Goal: Task Accomplishment & Management: Manage account settings

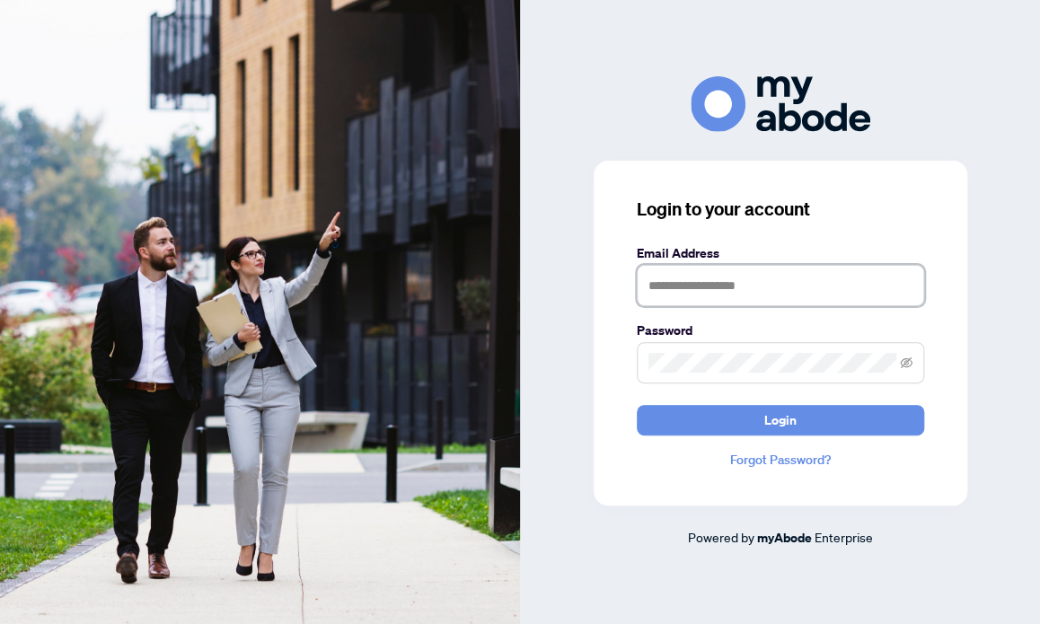
click at [791, 285] on input "text" at bounding box center [779, 285] width 287 height 41
type input "*"
type input "**********"
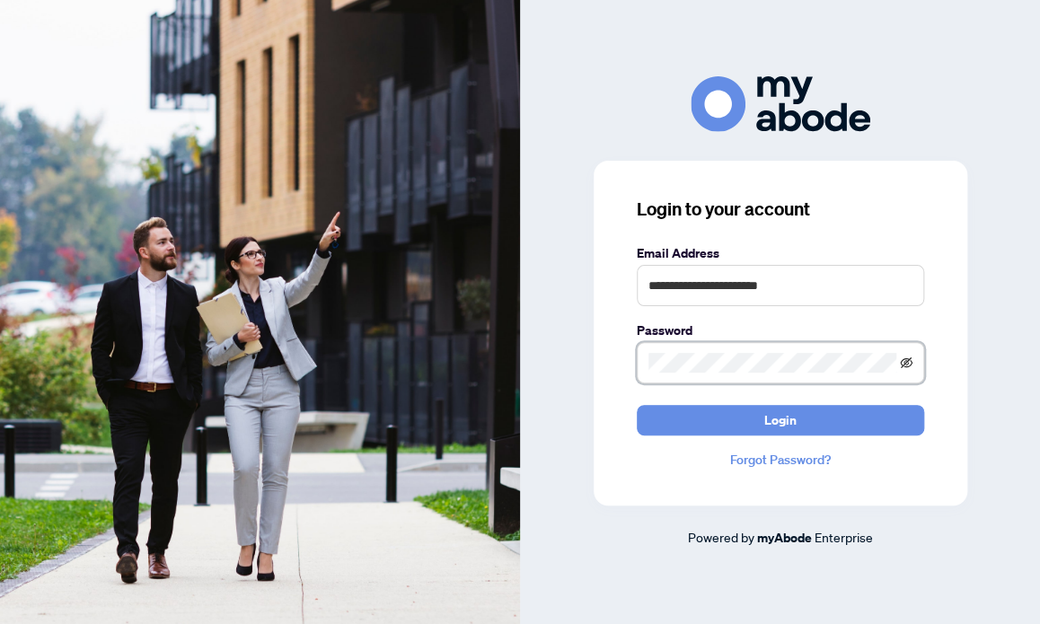
click at [902, 364] on icon "eye-invisible" at bounding box center [906, 362] width 13 height 13
click at [706, 375] on span at bounding box center [779, 362] width 287 height 41
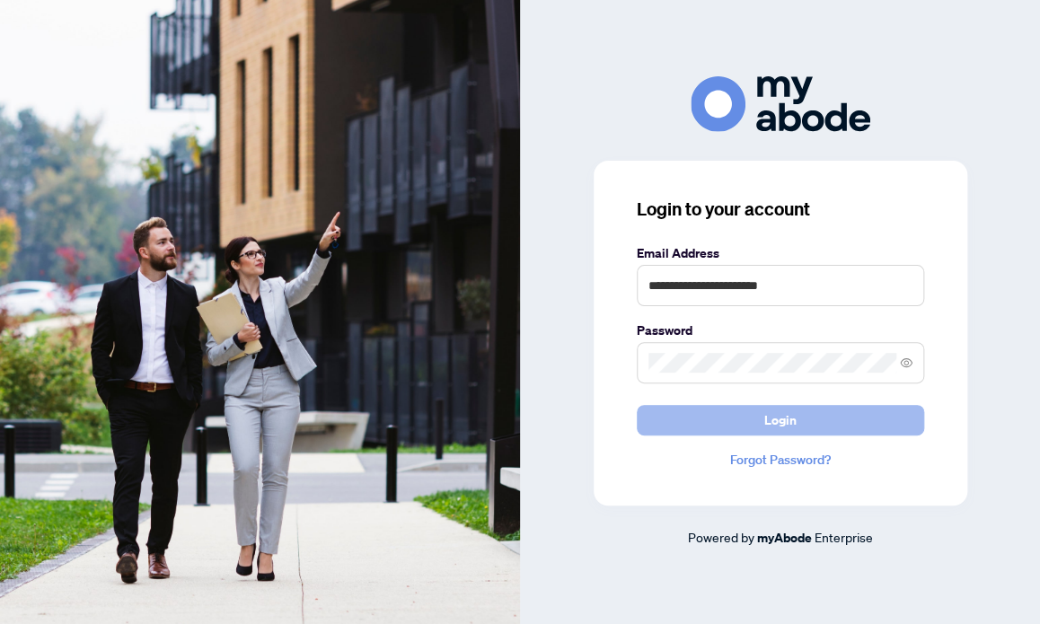
click at [801, 417] on button "Login" at bounding box center [779, 420] width 287 height 31
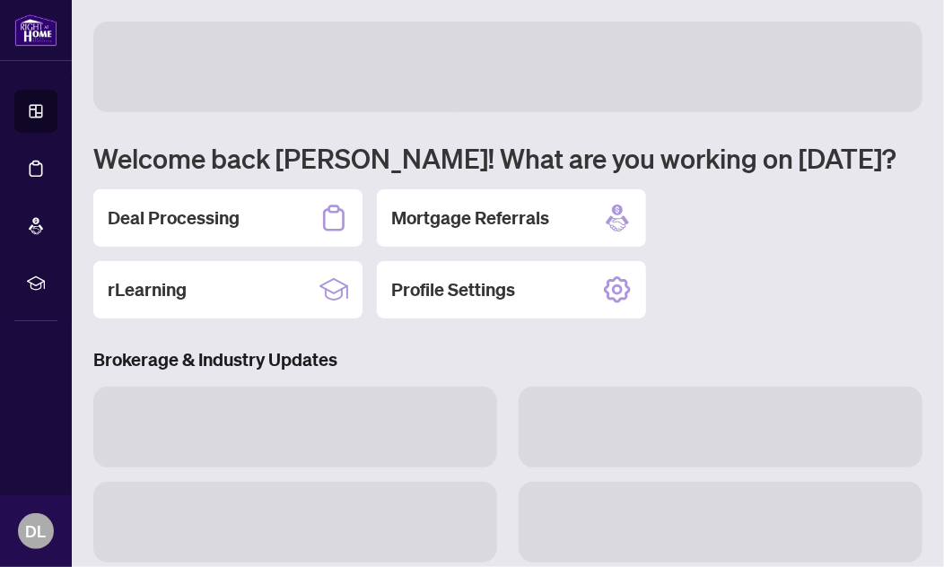
click at [507, 373] on div "Brokerage & Industry Updates" at bounding box center [508, 550] width 851 height 406
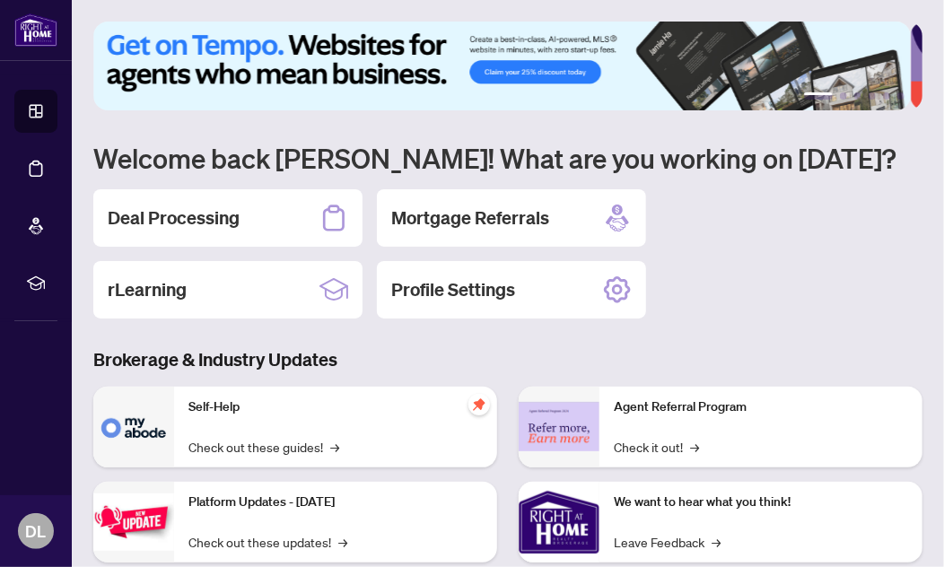
drag, startPoint x: 757, startPoint y: 242, endPoint x: 747, endPoint y: 220, distance: 24.5
click at [747, 220] on div "Deal Processing Mortgage Referrals rLearning Profile Settings" at bounding box center [508, 253] width 830 height 129
click at [189, 218] on h2 "Deal Processing" at bounding box center [174, 218] width 132 height 25
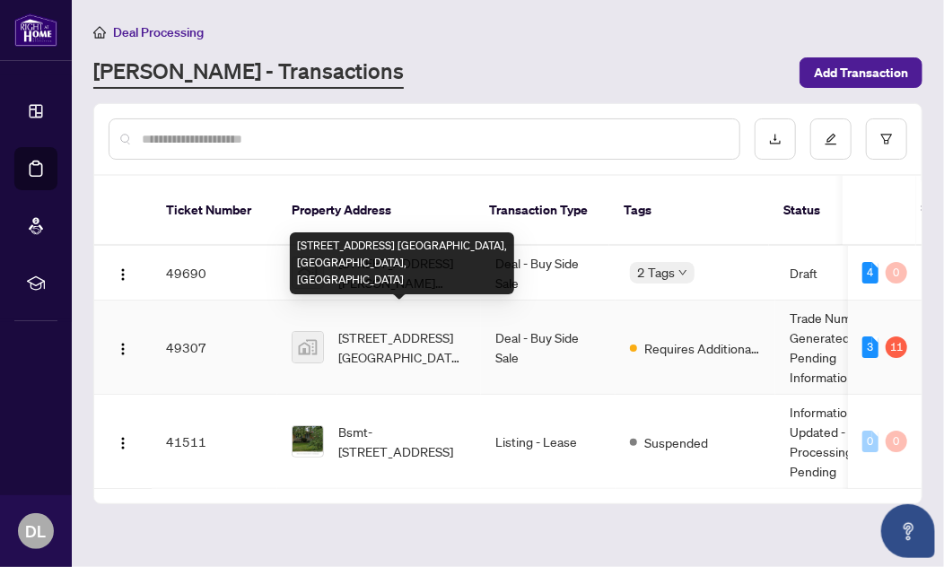
click at [364, 328] on span "1109 Lake St, Sault Ste. Marie, ON, Canada" at bounding box center [402, 348] width 128 height 40
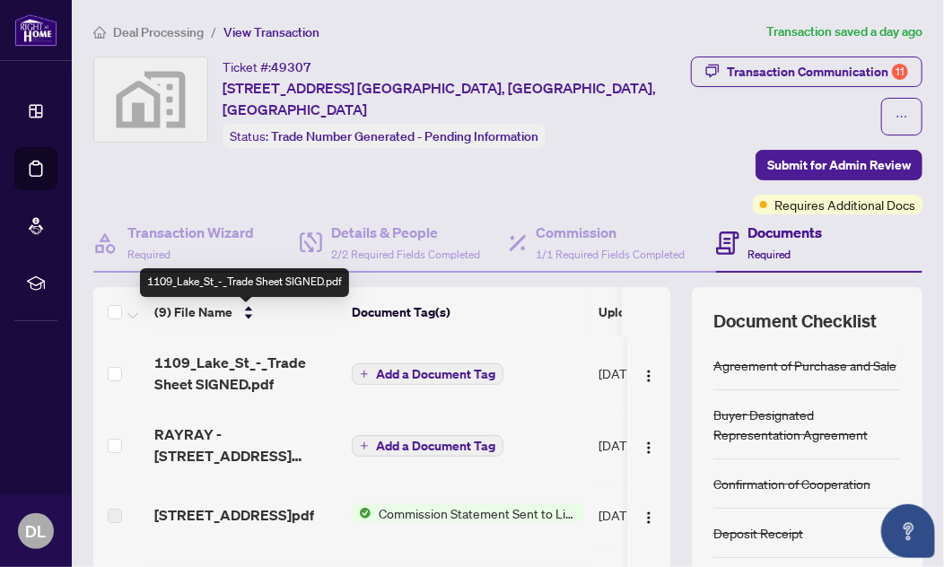
click at [251, 352] on span "1109_Lake_St_-_Trade Sheet SIGNED.pdf" at bounding box center [245, 373] width 183 height 43
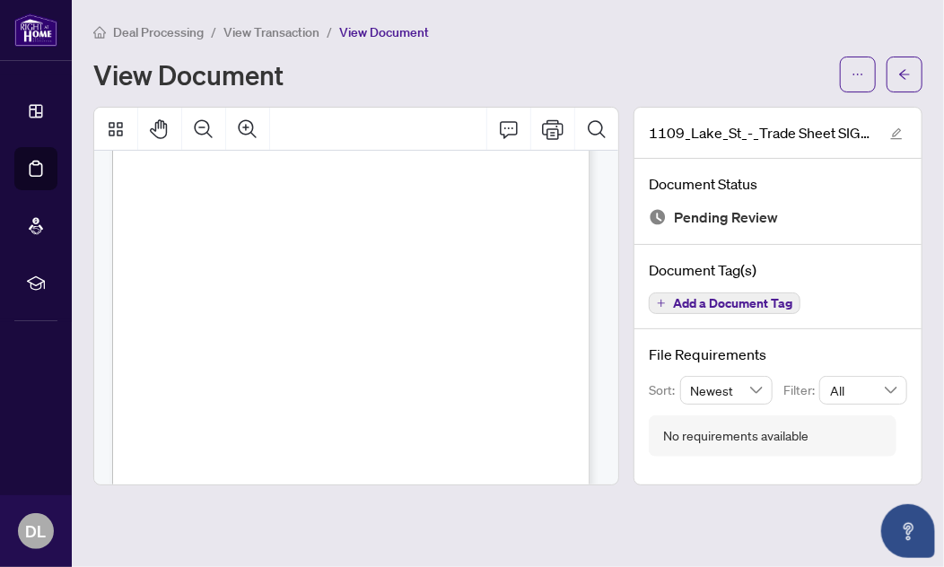
scroll to position [244, 0]
click at [303, 27] on span "View Transaction" at bounding box center [272, 32] width 96 height 16
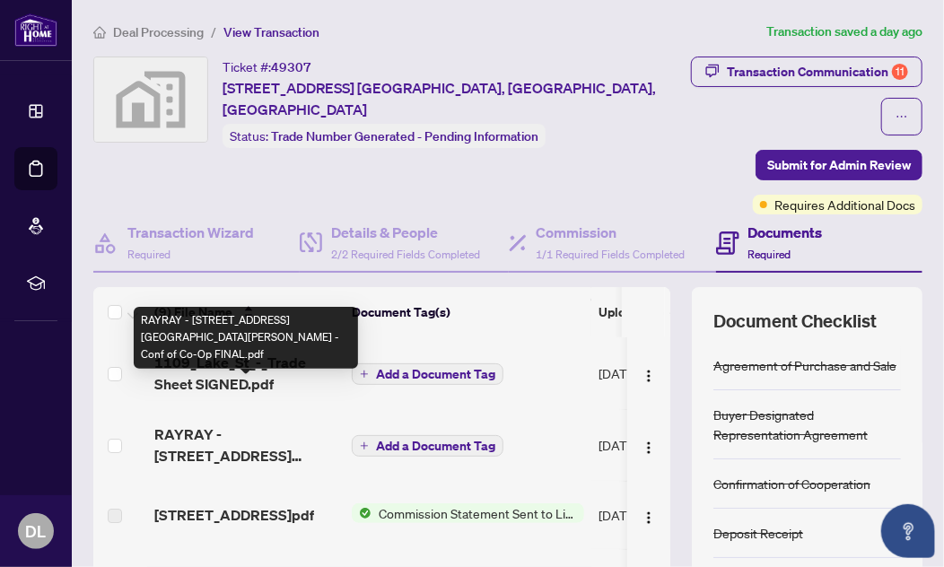
click at [219, 424] on span "RAYRAY - 1109 Lake St Sault Ste Marie - Conf of Co-Op FINAL.pdf" at bounding box center [245, 445] width 183 height 43
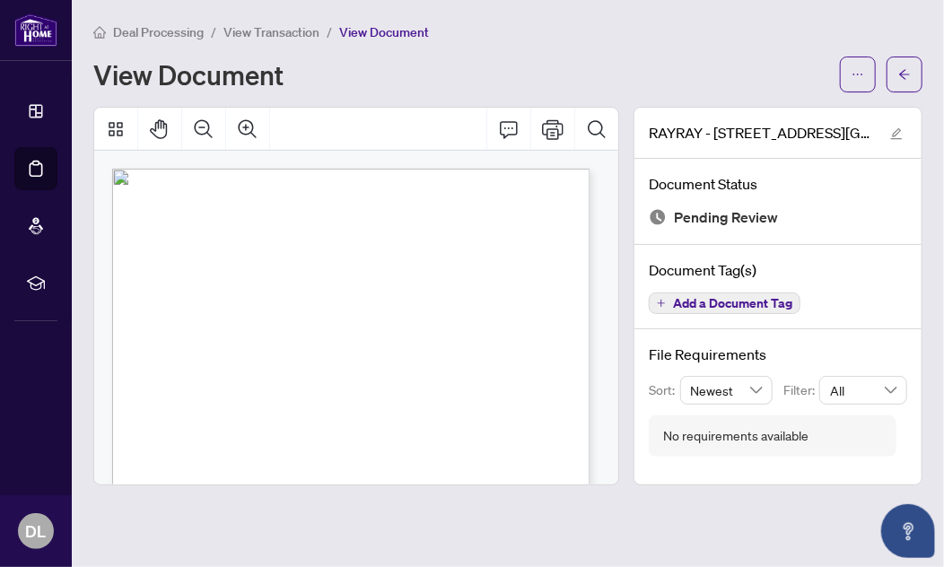
click at [266, 32] on span "View Transaction" at bounding box center [272, 32] width 96 height 16
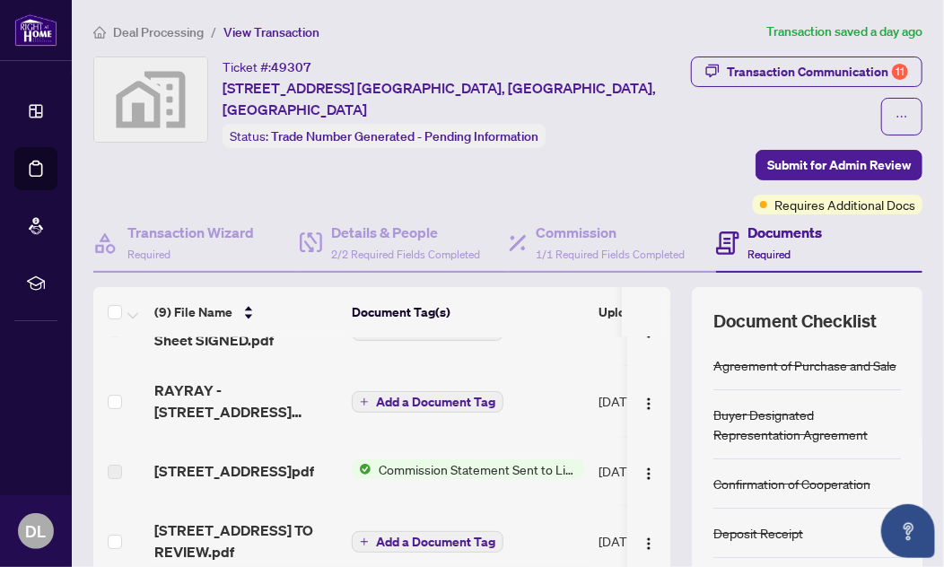
scroll to position [81, 0]
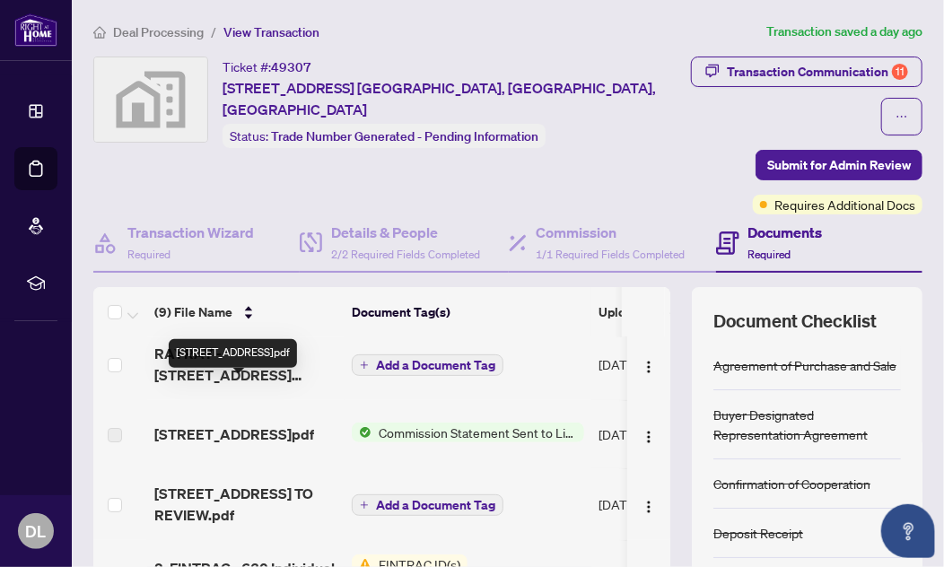
click at [232, 424] on span "1109 Lake St - Invoice.pdf" at bounding box center [234, 435] width 160 height 22
click at [474, 423] on span "Commission Statement Sent to Listing Brokerage" at bounding box center [478, 433] width 213 height 20
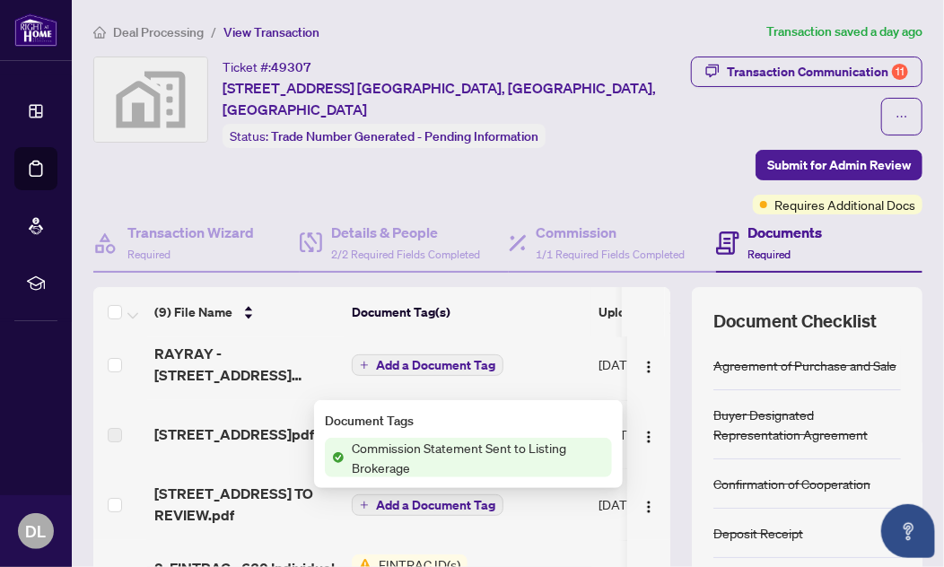
click at [455, 447] on span "Commission Statement Sent to Listing Brokerage" at bounding box center [479, 458] width 268 height 40
click at [460, 445] on span "Commission Statement Sent to Listing Brokerage" at bounding box center [479, 458] width 268 height 40
click at [419, 459] on span "Commission Statement Sent to Listing Brokerage" at bounding box center [479, 458] width 268 height 40
click at [372, 453] on span "Commission Statement Sent to Listing Brokerage" at bounding box center [479, 458] width 268 height 40
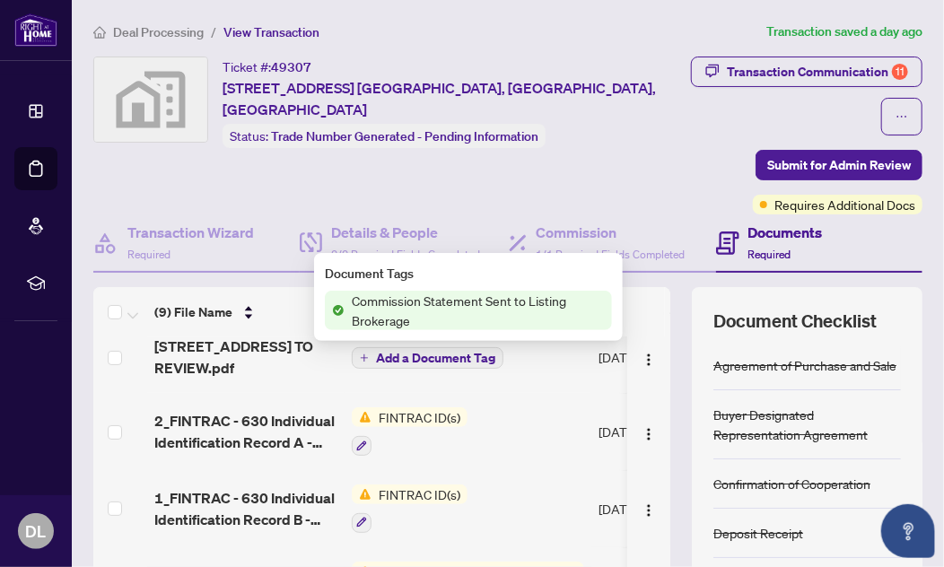
scroll to position [244, 0]
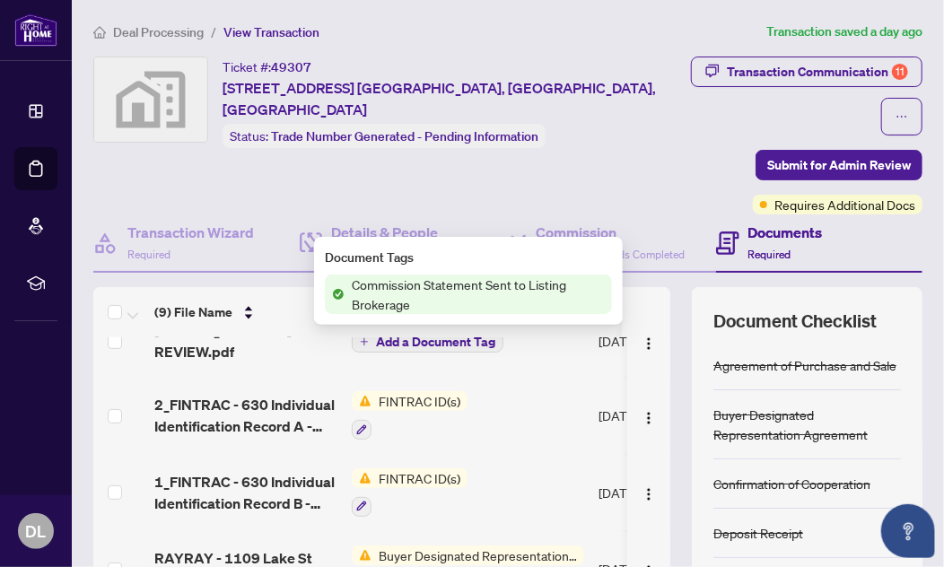
click at [435, 391] on span "FINTRAC ID(s)" at bounding box center [420, 401] width 96 height 20
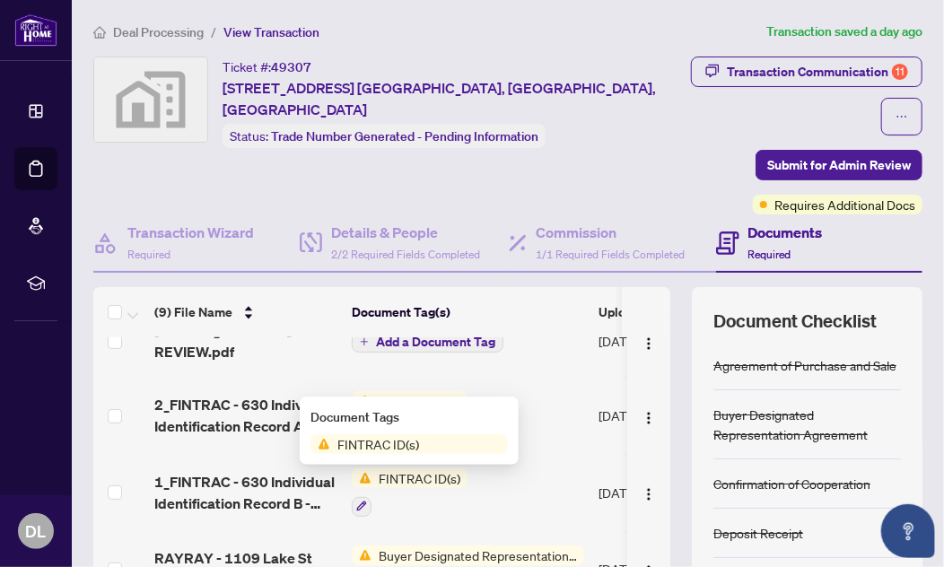
click at [427, 391] on span "FINTRAC ID(s)" at bounding box center [420, 401] width 96 height 20
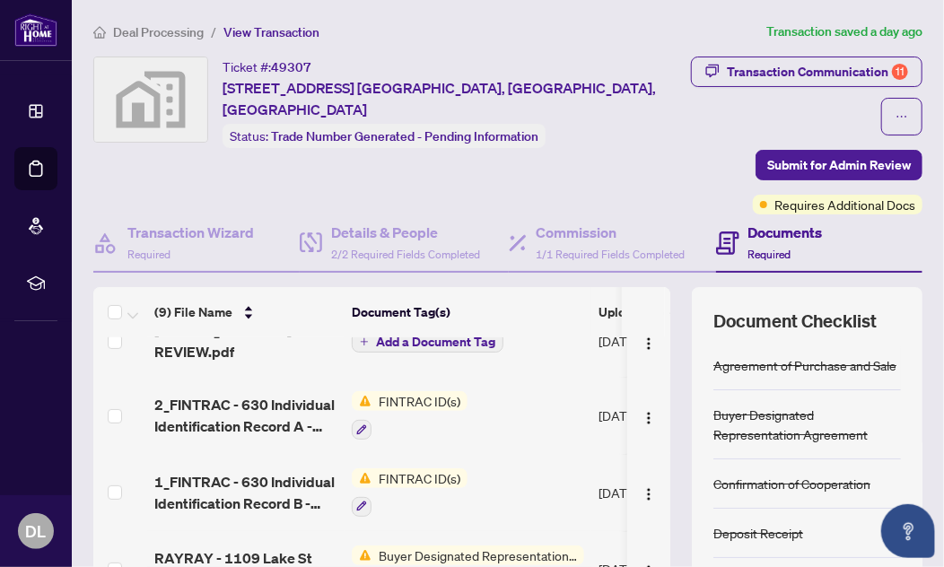
click at [416, 391] on span "FINTRAC ID(s)" at bounding box center [420, 401] width 96 height 20
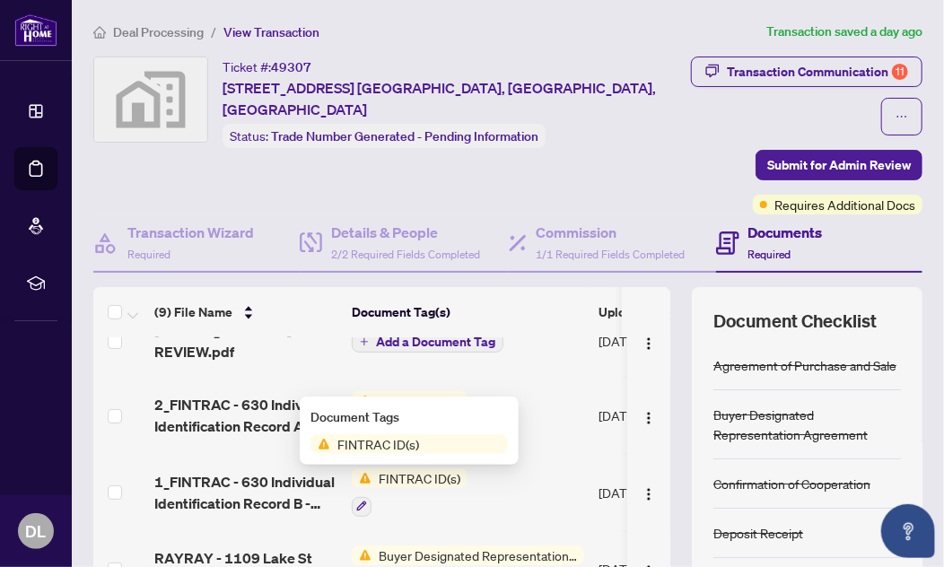
click at [367, 443] on span "FINTRAC ID(s)" at bounding box center [378, 445] width 96 height 20
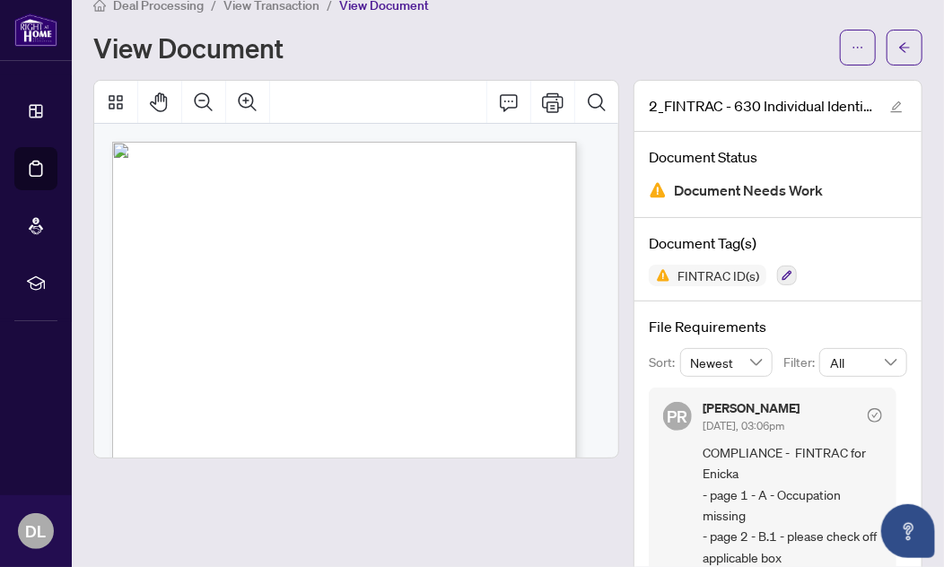
scroll to position [75, 0]
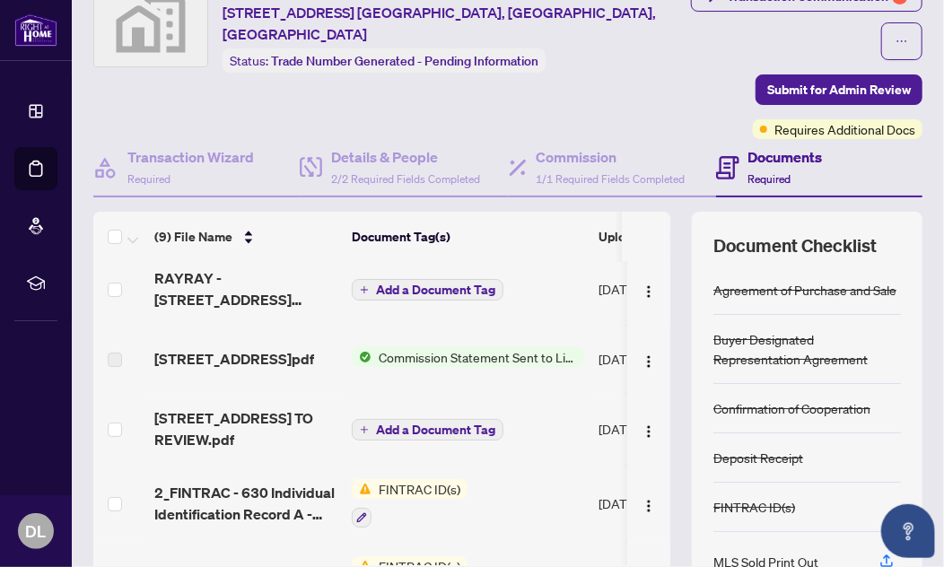
scroll to position [162, 0]
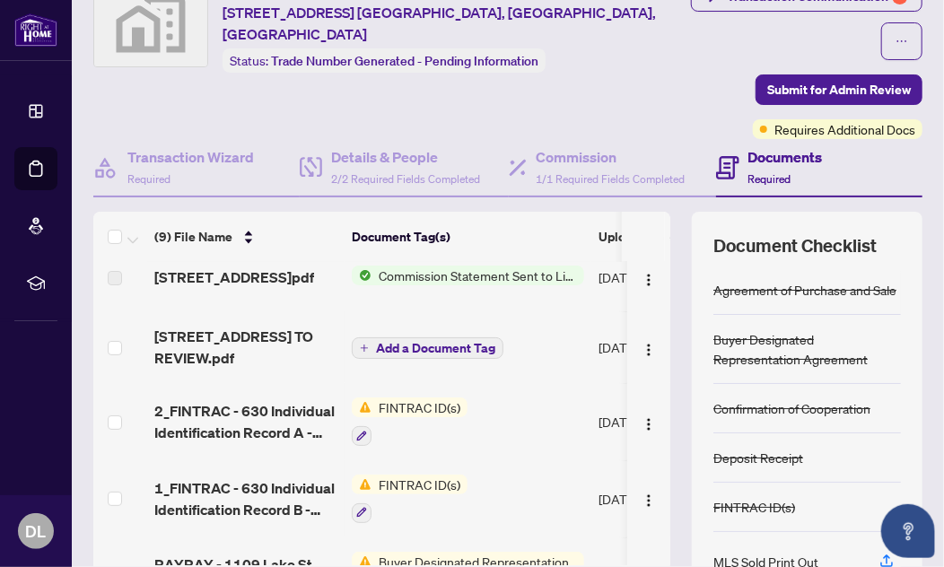
click at [438, 475] on span "FINTRAC ID(s)" at bounding box center [420, 485] width 96 height 20
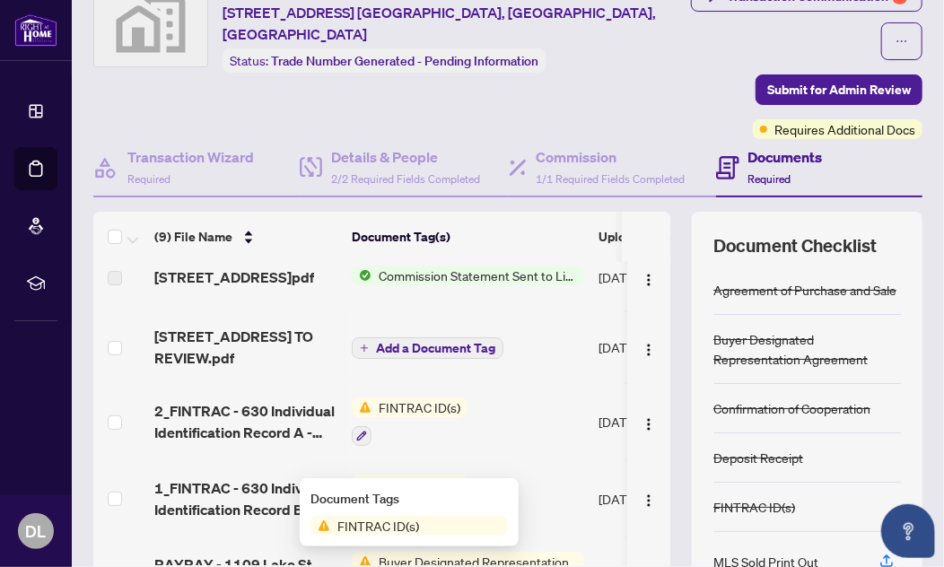
click at [378, 528] on span "FINTRAC ID(s)" at bounding box center [378, 526] width 96 height 20
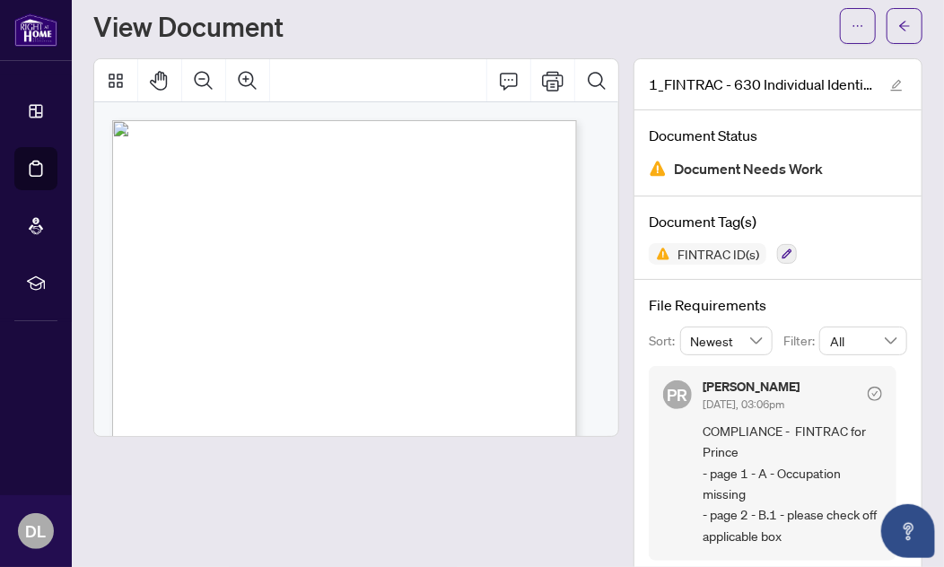
scroll to position [75, 0]
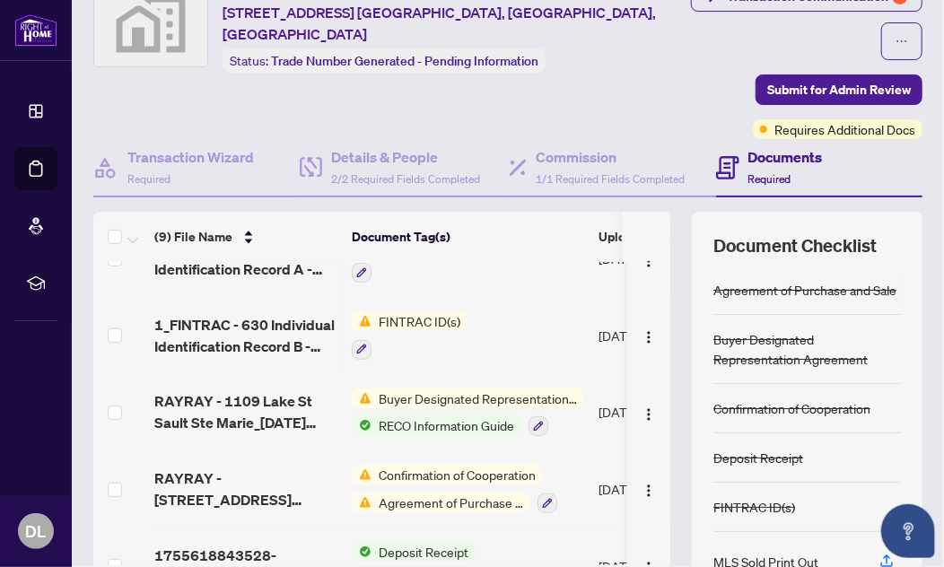
scroll to position [364, 0]
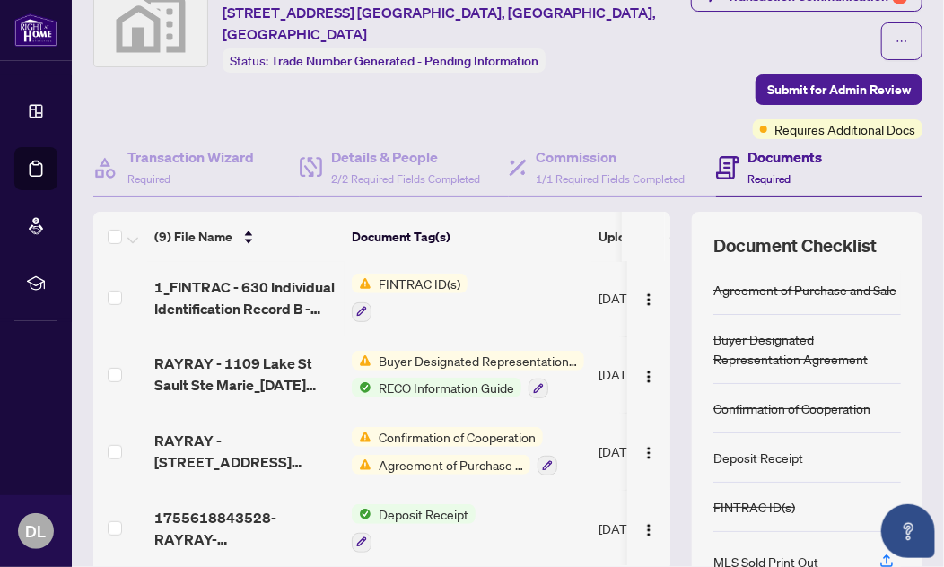
click at [493, 351] on span "Buyer Designated Representation Agreement" at bounding box center [478, 361] width 213 height 20
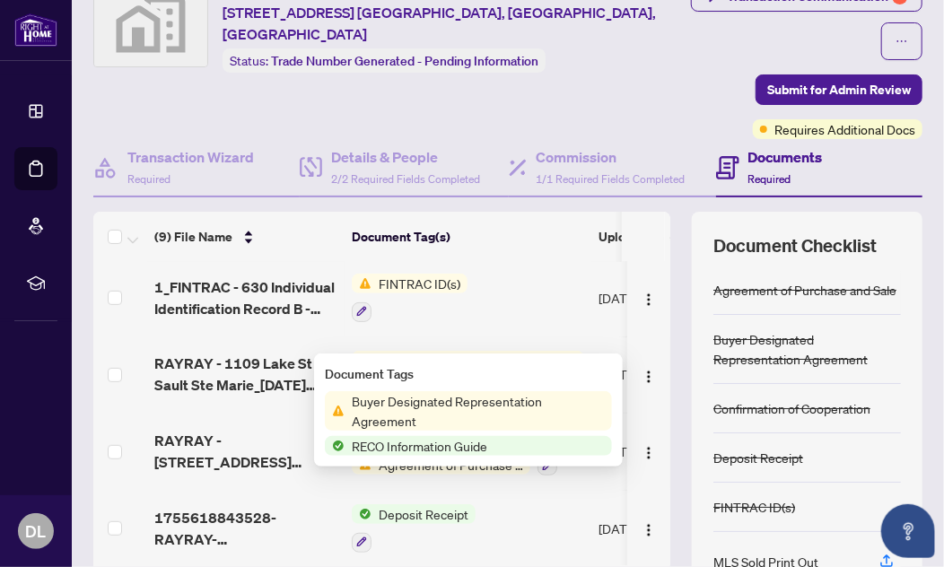
click at [426, 410] on span "Buyer Designated Representation Agreement" at bounding box center [479, 411] width 268 height 40
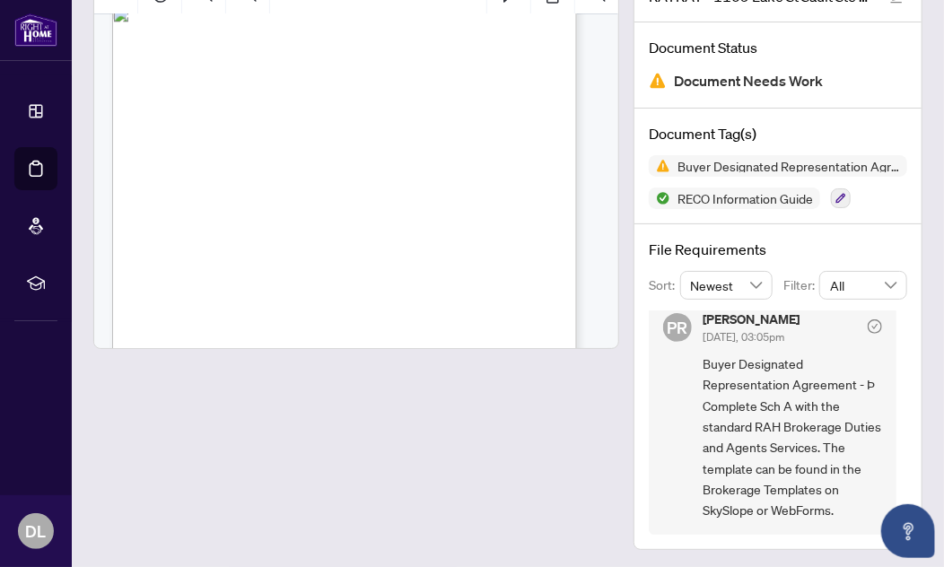
scroll to position [137, 0]
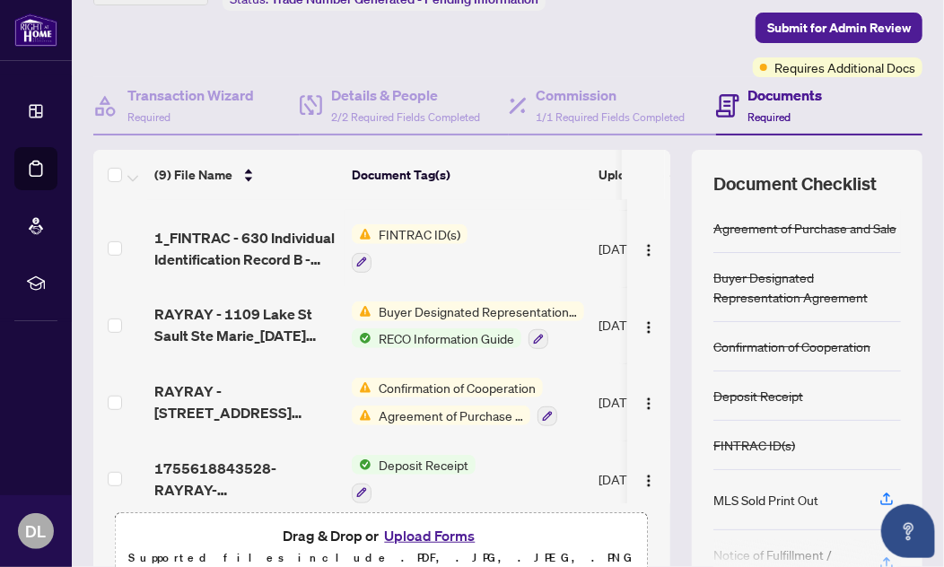
scroll to position [364, 0]
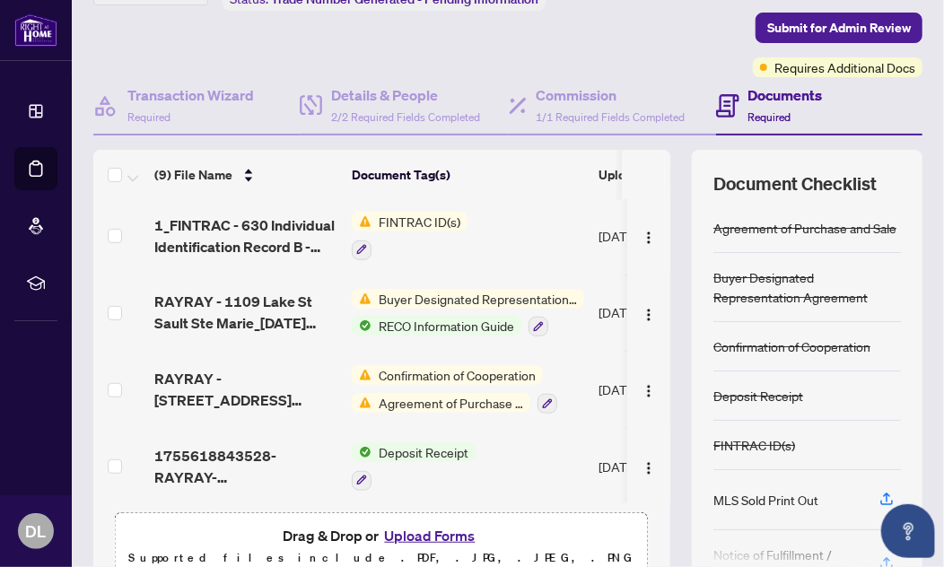
click at [438, 524] on button "Upload Forms" at bounding box center [429, 535] width 101 height 23
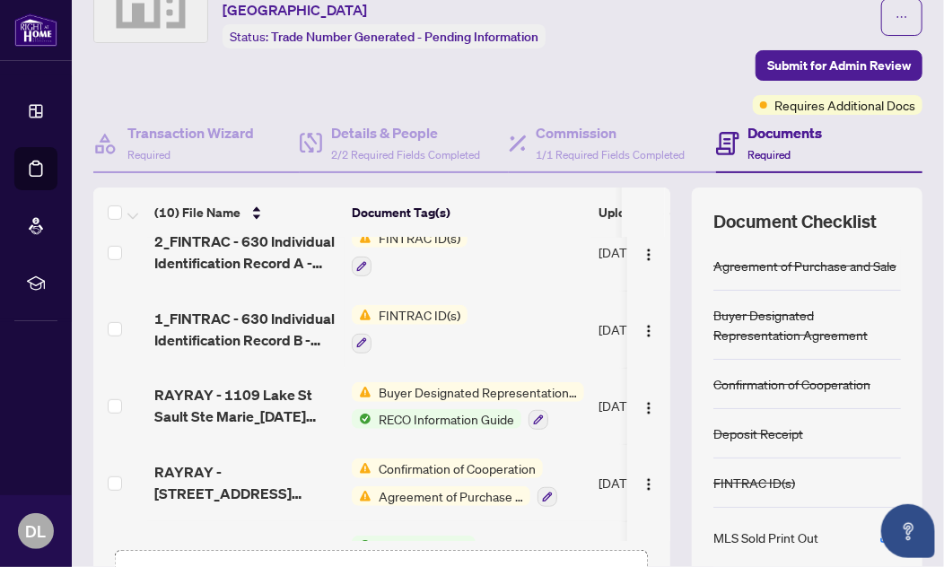
scroll to position [435, 0]
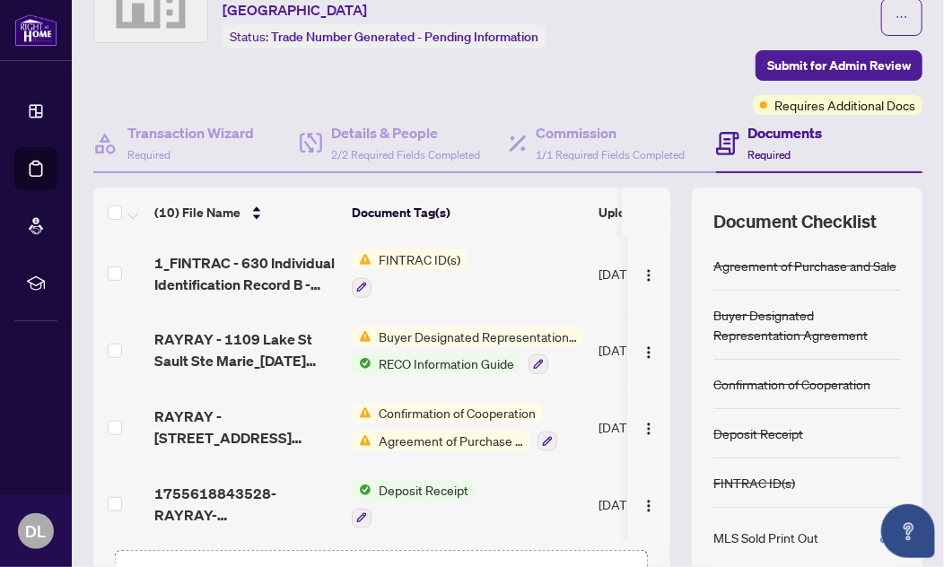
click at [424, 562] on button "Upload Forms" at bounding box center [429, 573] width 101 height 23
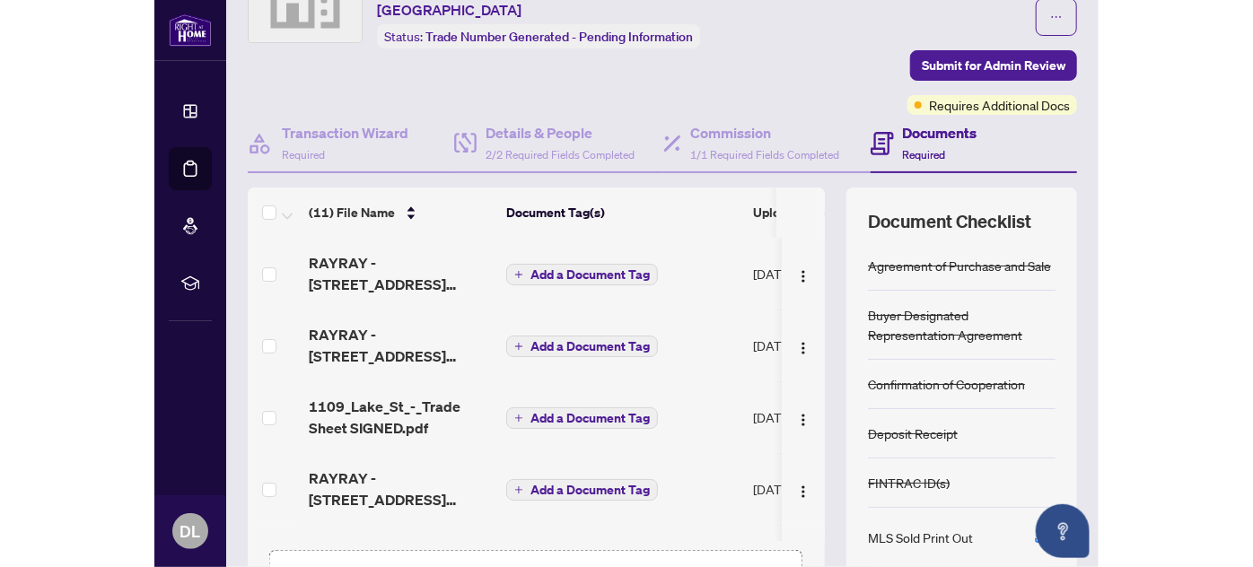
scroll to position [0, 0]
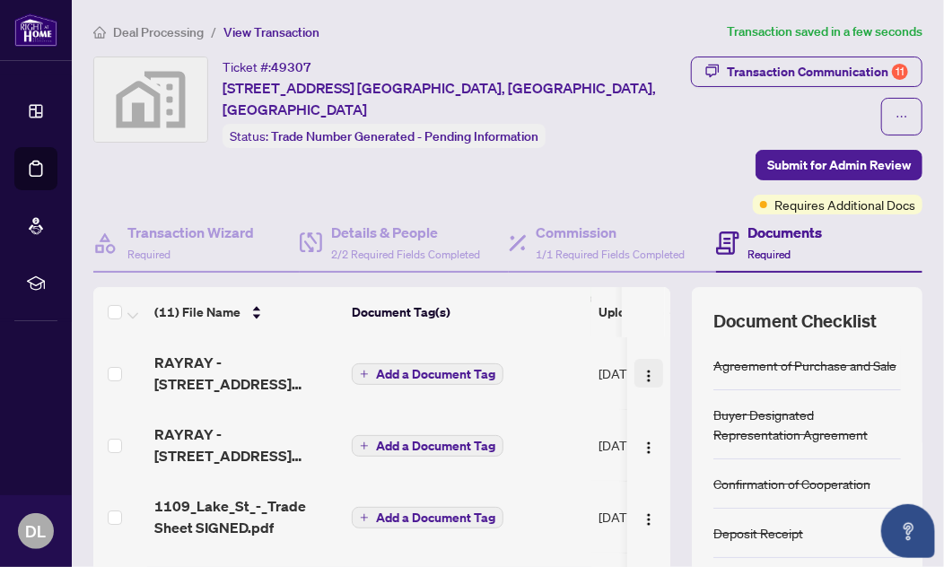
click at [642, 369] on img "button" at bounding box center [649, 376] width 14 height 14
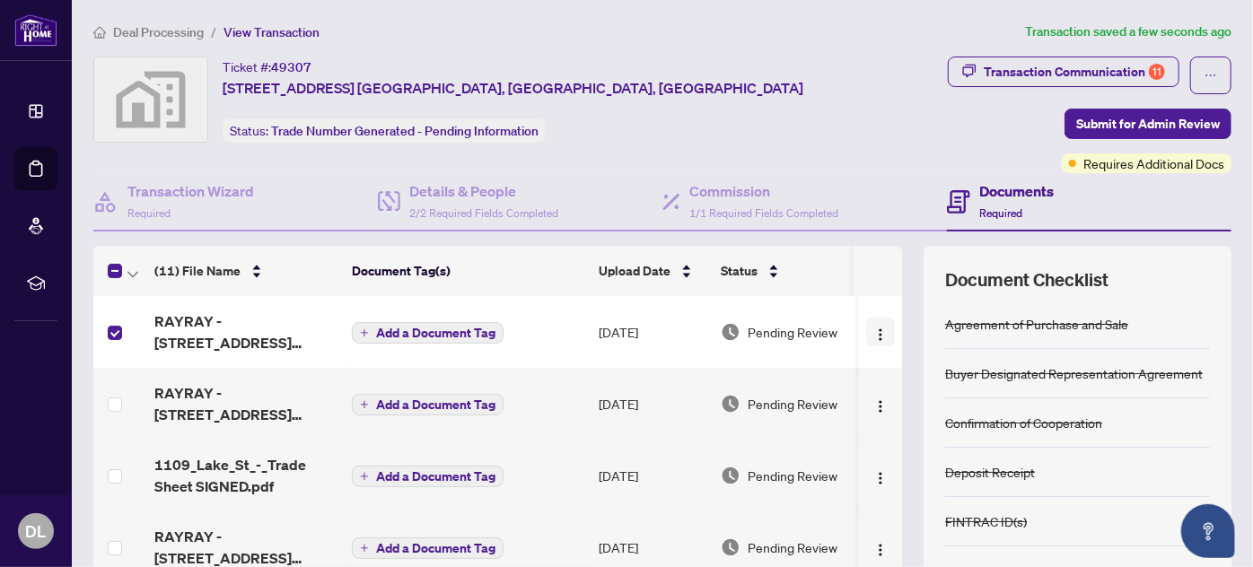
click at [873, 328] on img "button" at bounding box center [880, 335] width 14 height 14
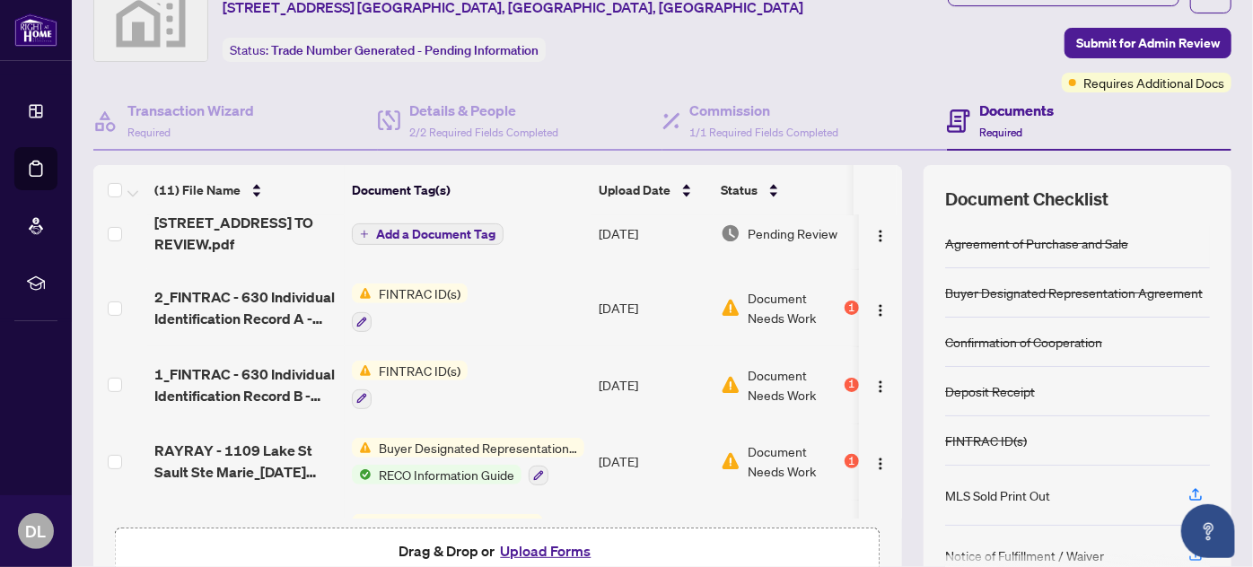
scroll to position [507, 0]
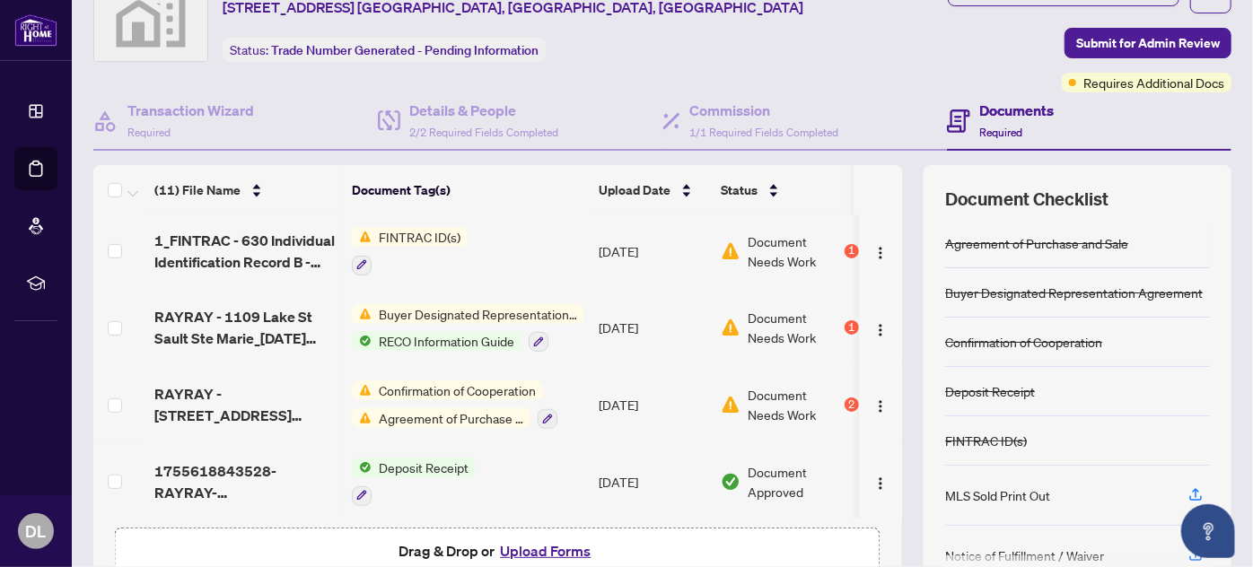
click at [553, 542] on button "Upload Forms" at bounding box center [545, 551] width 101 height 23
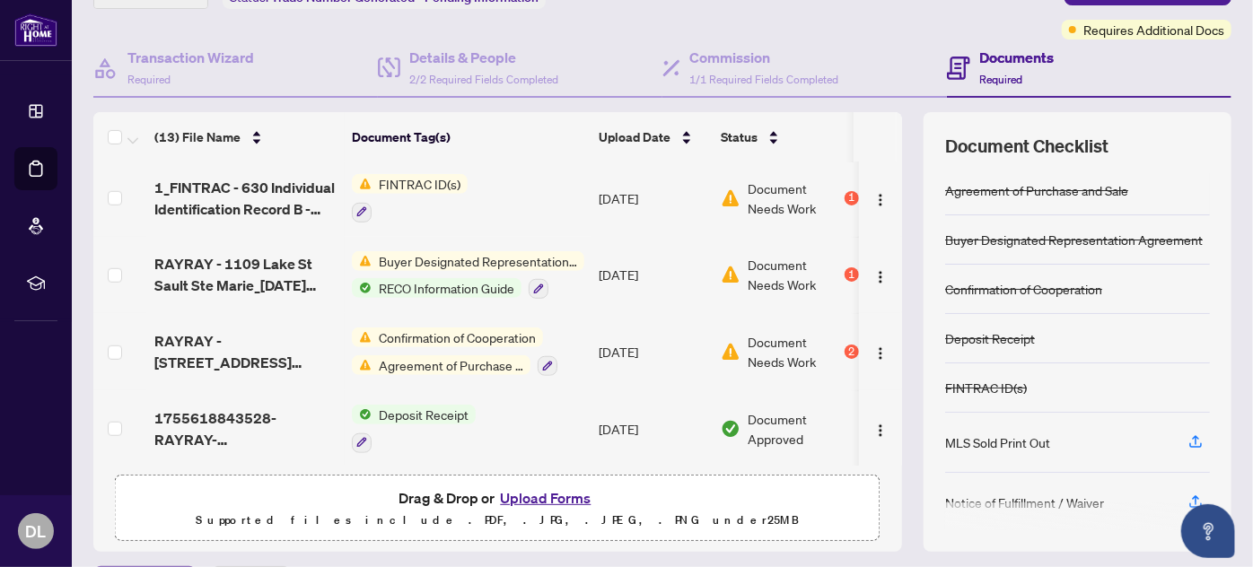
scroll to position [181, 0]
